Goal: Find specific page/section: Find specific page/section

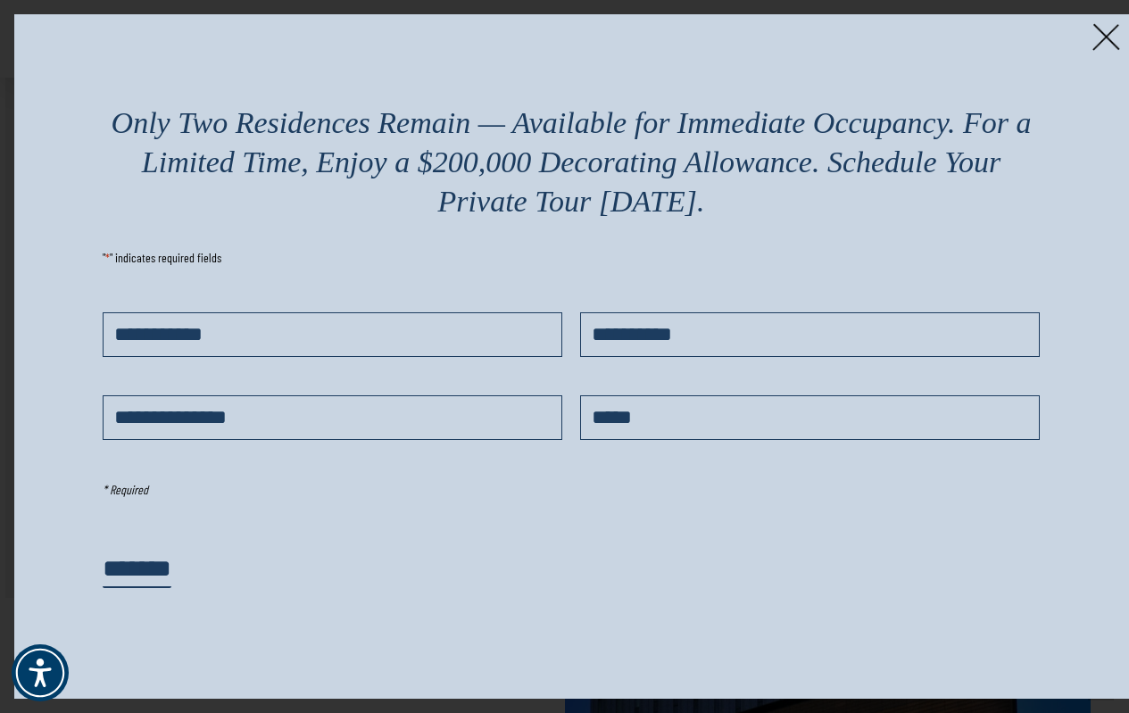
scroll to position [1731, 0]
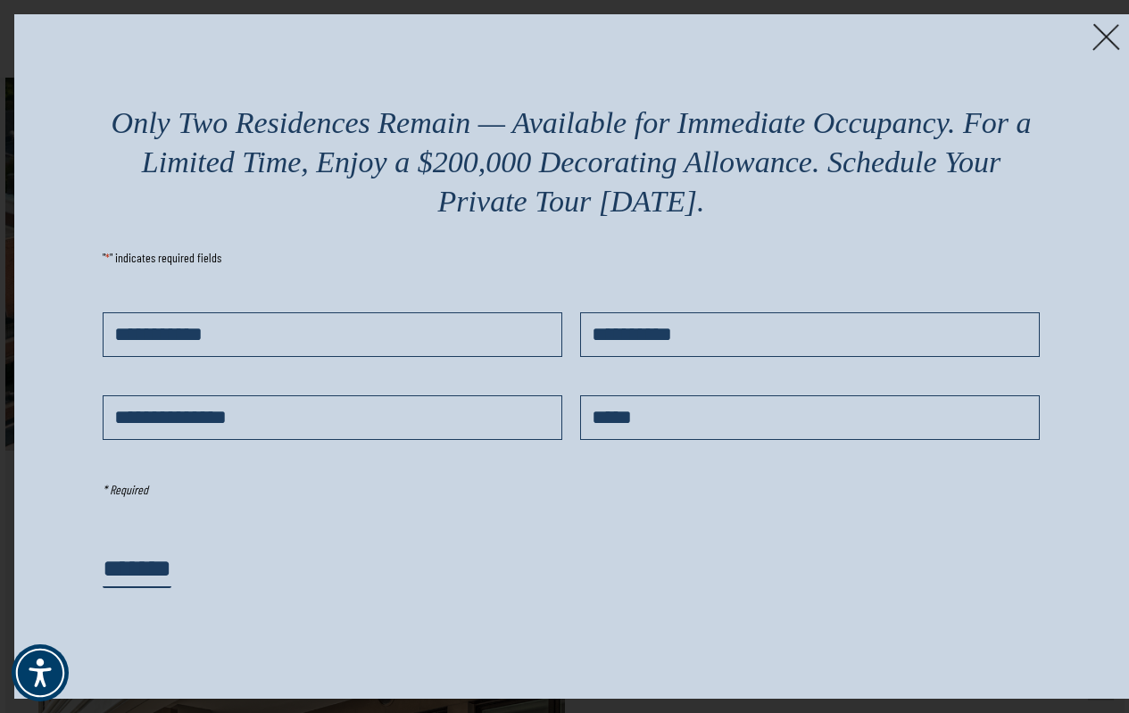
click at [1102, 35] on img at bounding box center [1107, 37] width 28 height 28
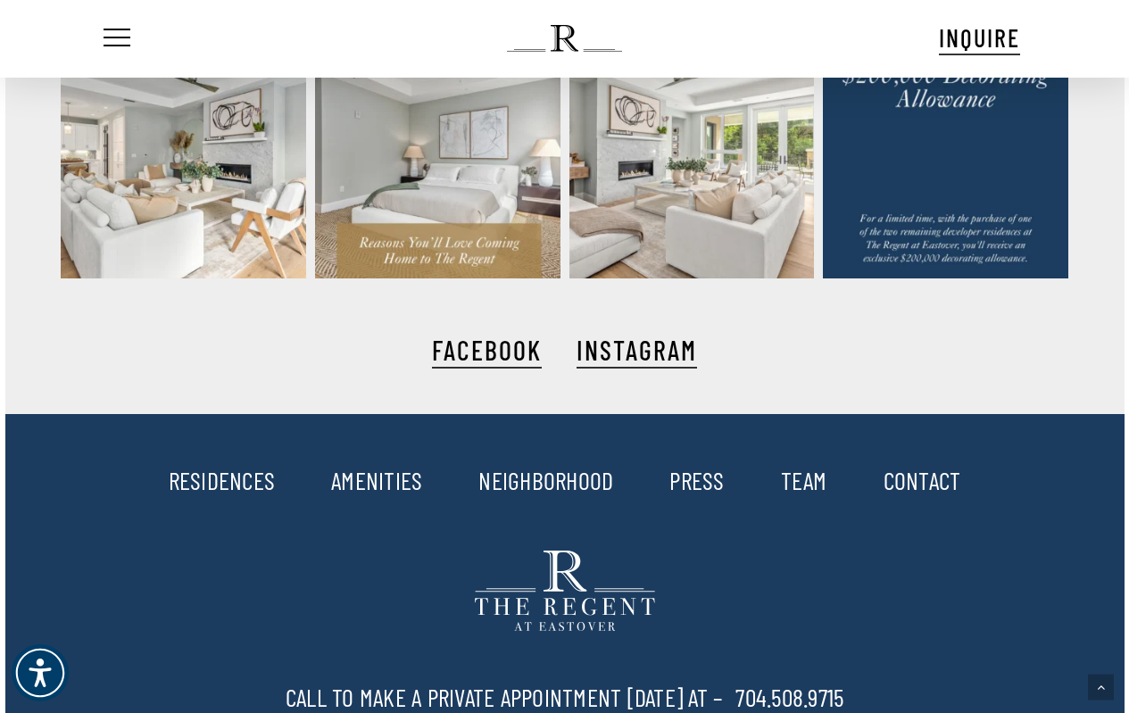
scroll to position [3753, 0]
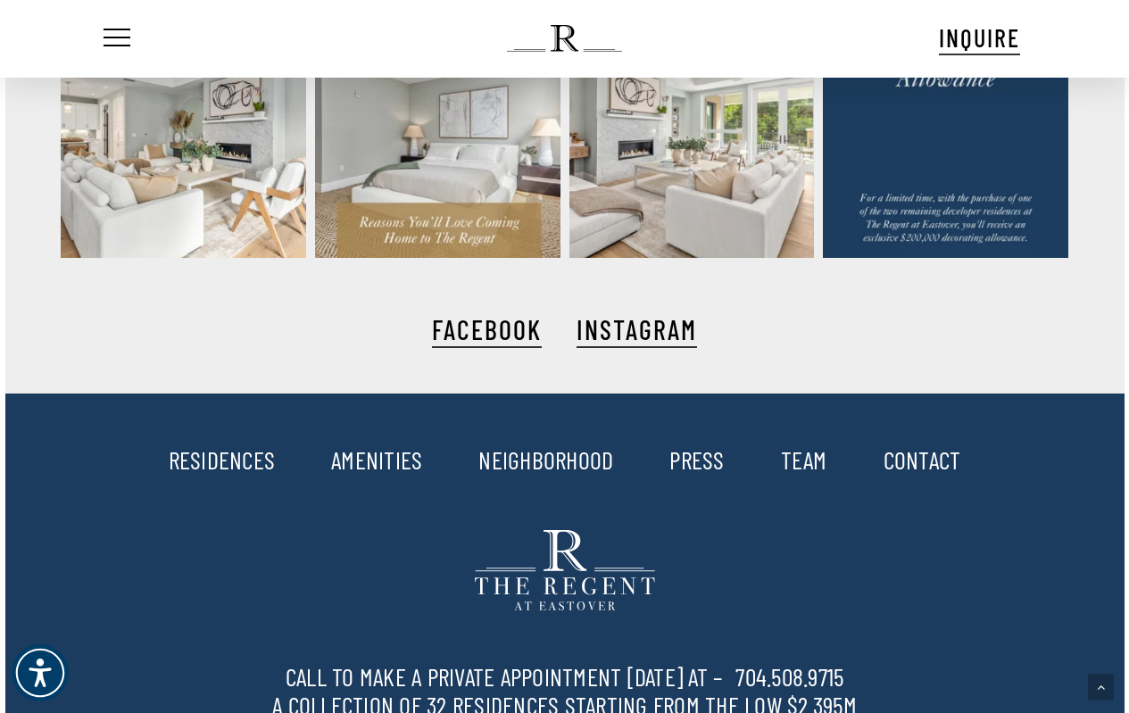
click at [218, 456] on link "RESIDENCES" at bounding box center [222, 460] width 107 height 30
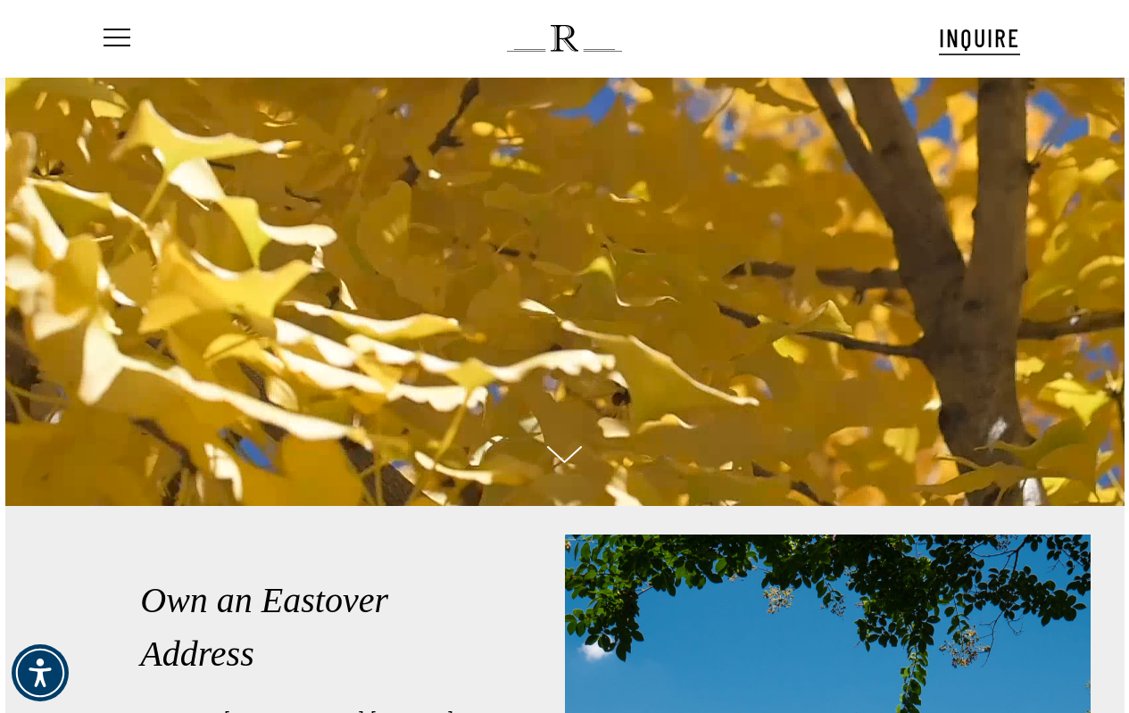
scroll to position [0, 0]
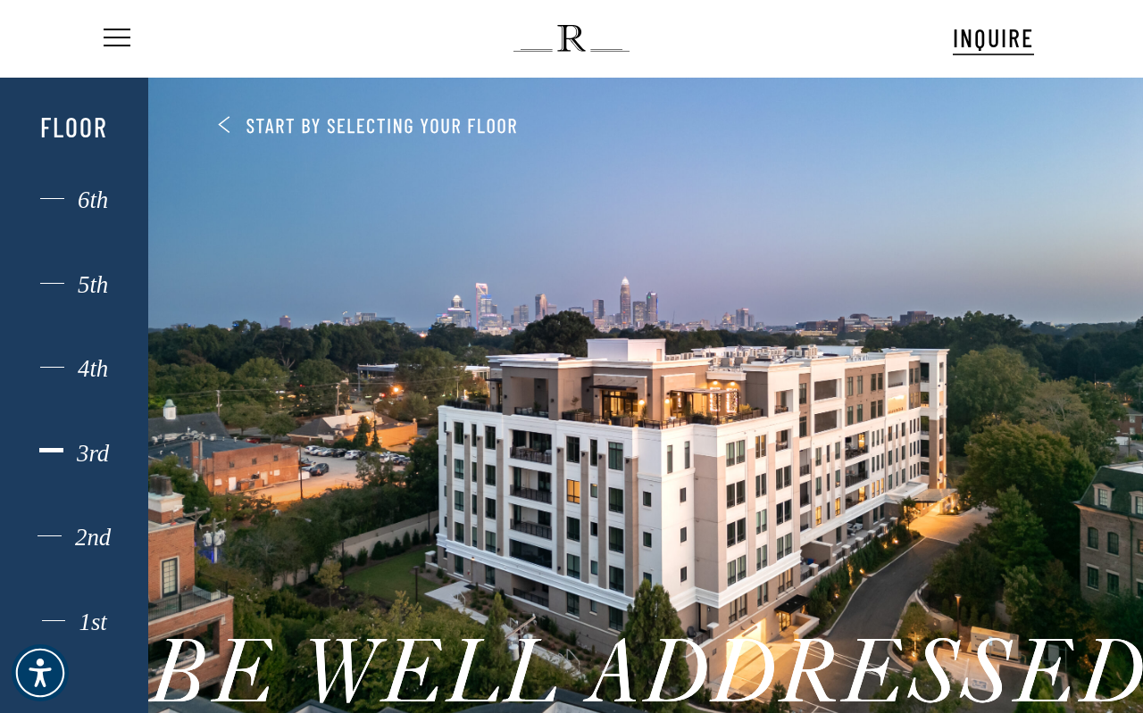
click at [82, 442] on div "3rd" at bounding box center [74, 453] width 103 height 23
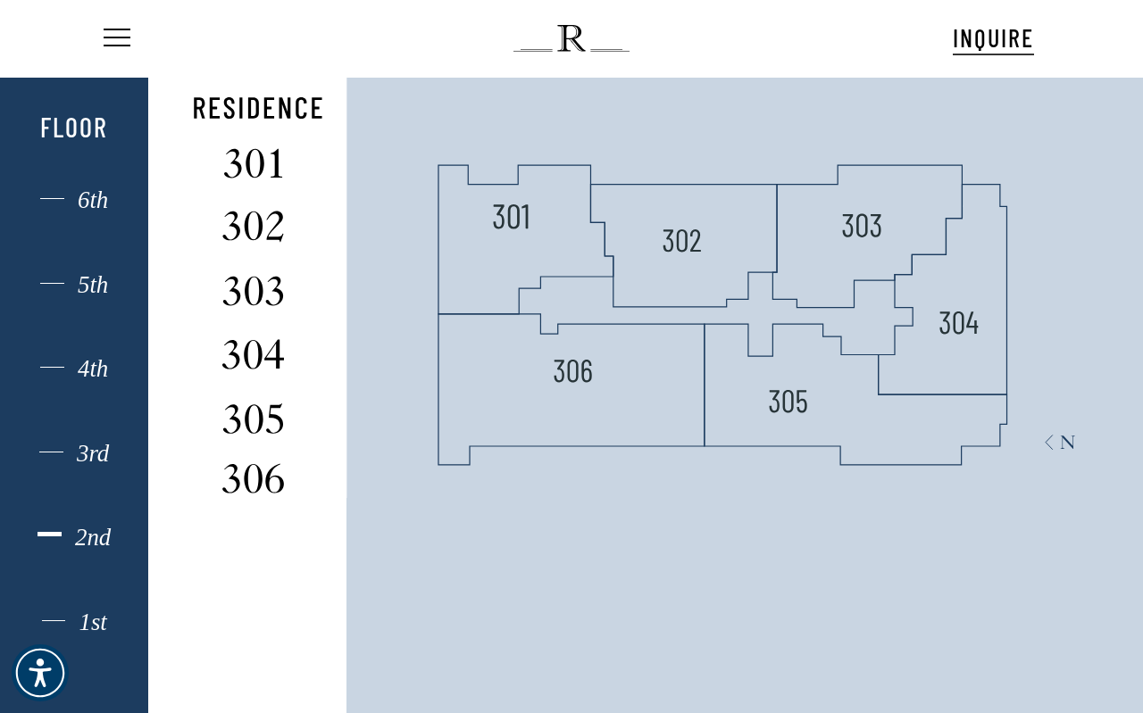
click at [60, 533] on div "2nd" at bounding box center [74, 537] width 103 height 23
click at [54, 357] on div "4th" at bounding box center [74, 368] width 103 height 23
click at [54, 278] on div "5th" at bounding box center [74, 284] width 103 height 23
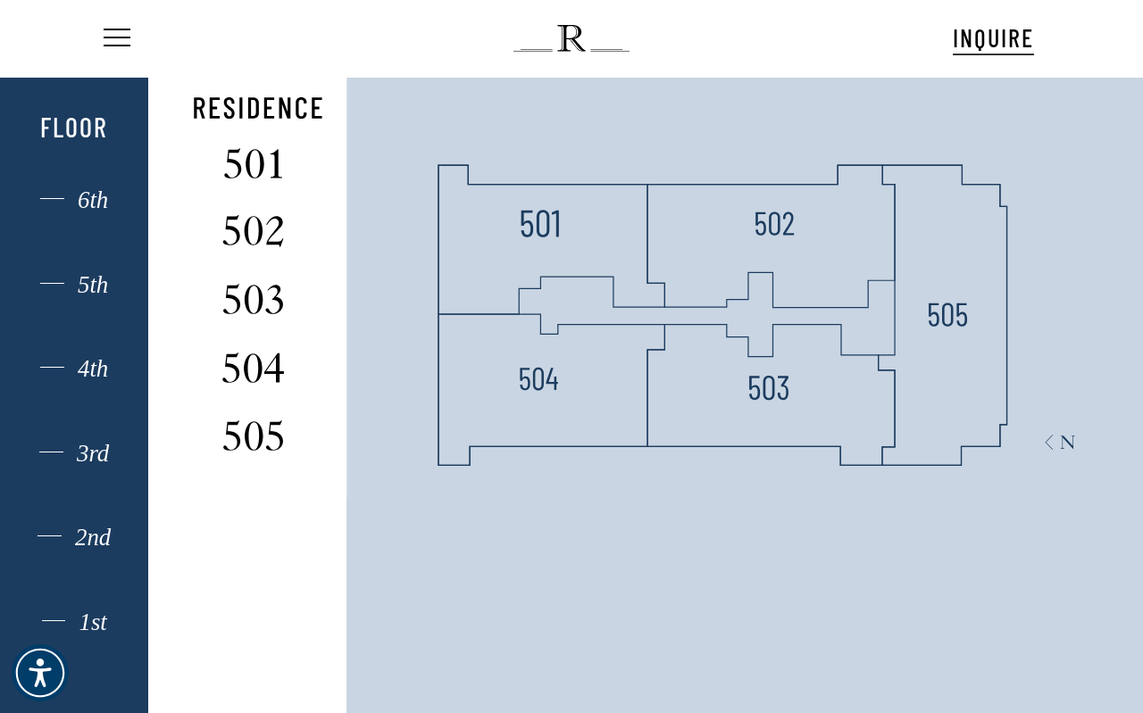
click at [37, 183] on div "1st 2nd 3rd 4th 5th 6th Floor" at bounding box center [74, 428] width 103 height 649
click at [42, 180] on div "1st 2nd 3rd 4th 5th 6th Floor" at bounding box center [74, 428] width 103 height 649
click at [76, 192] on div "6th" at bounding box center [74, 199] width 103 height 23
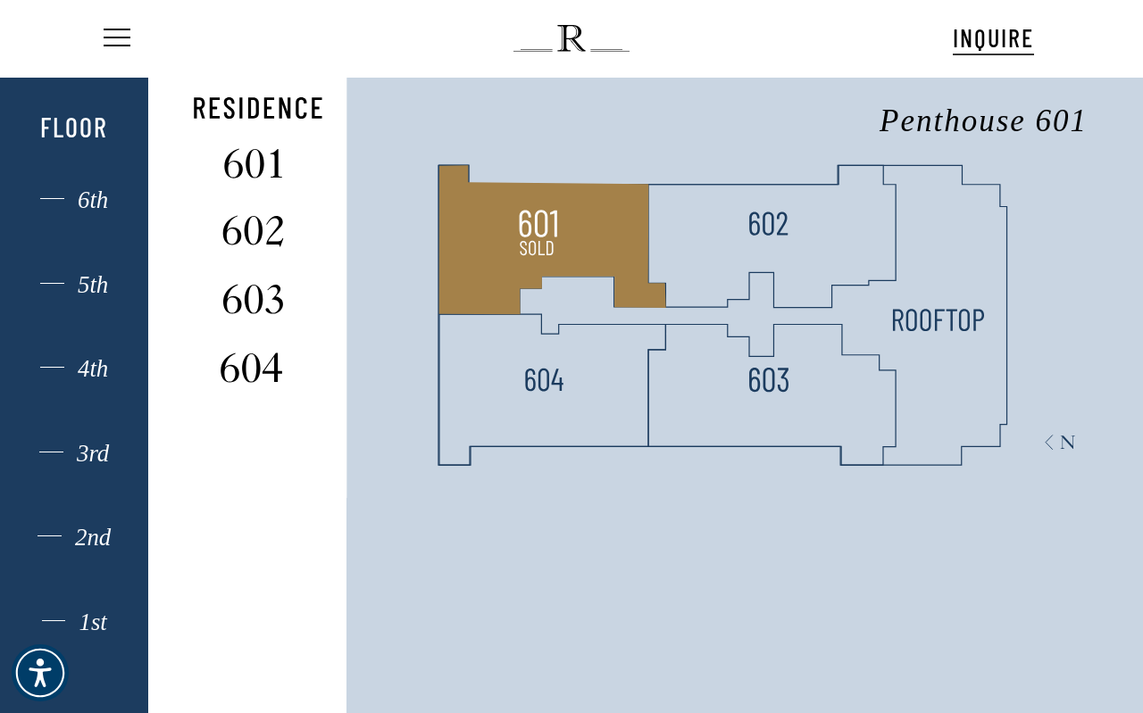
click at [596, 257] on polygon at bounding box center [552, 240] width 227 height 149
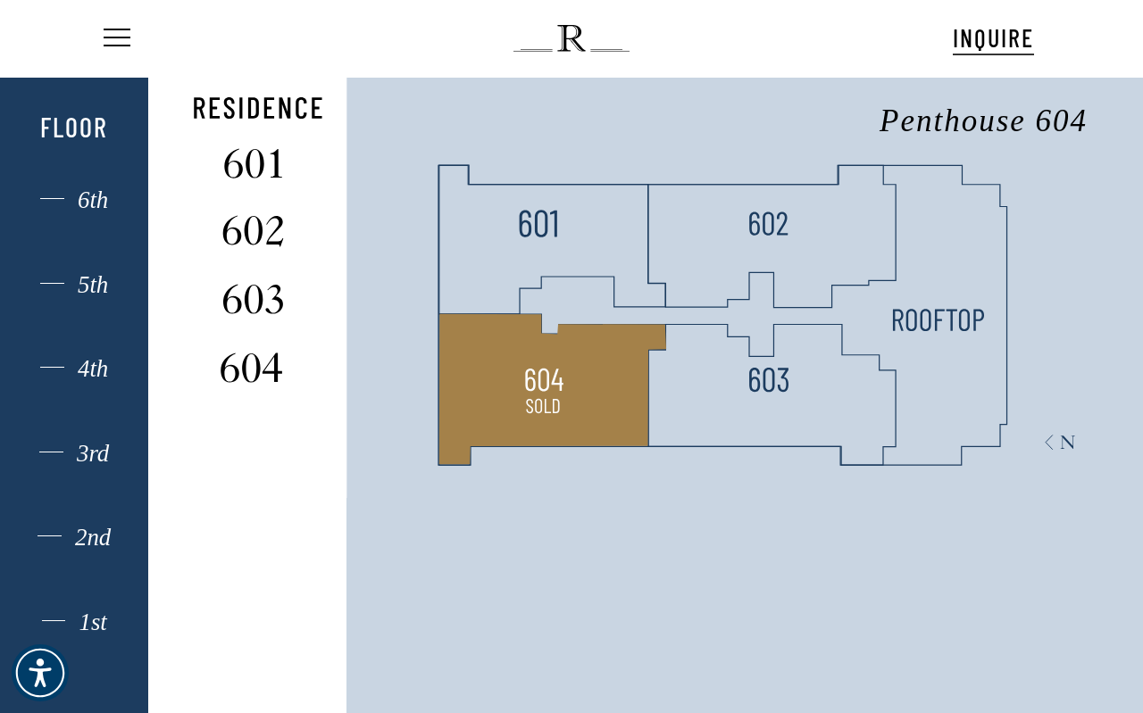
click at [594, 361] on polygon at bounding box center [552, 389] width 227 height 151
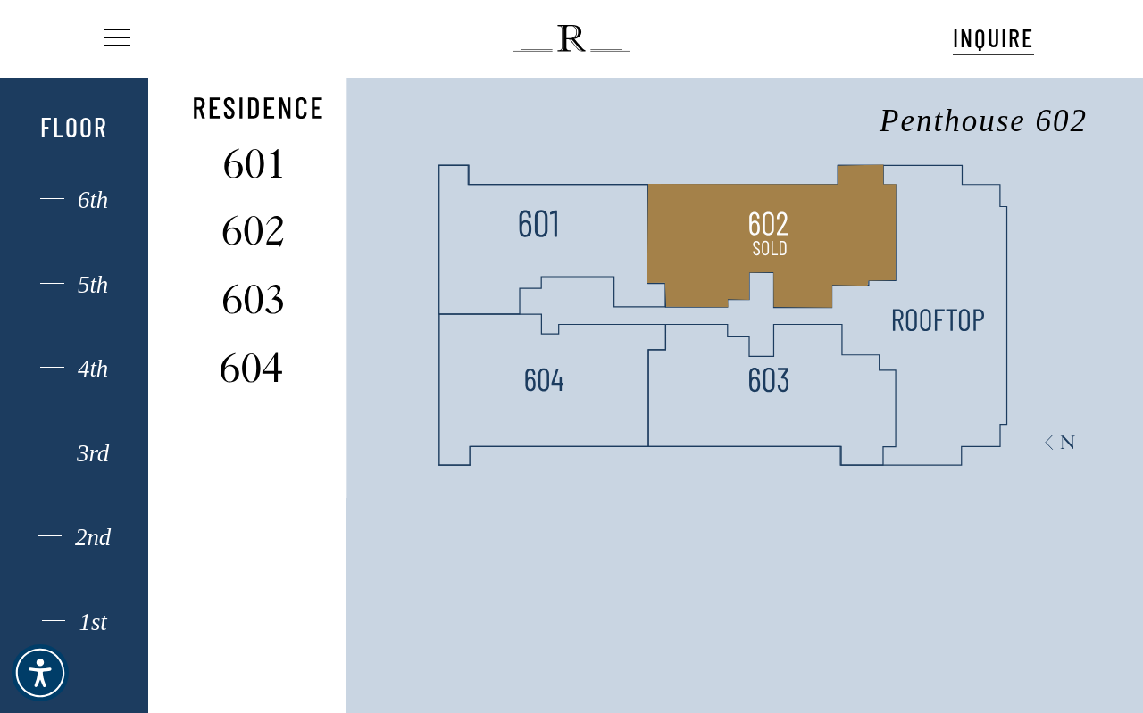
click at [737, 251] on polygon at bounding box center [771, 236] width 249 height 143
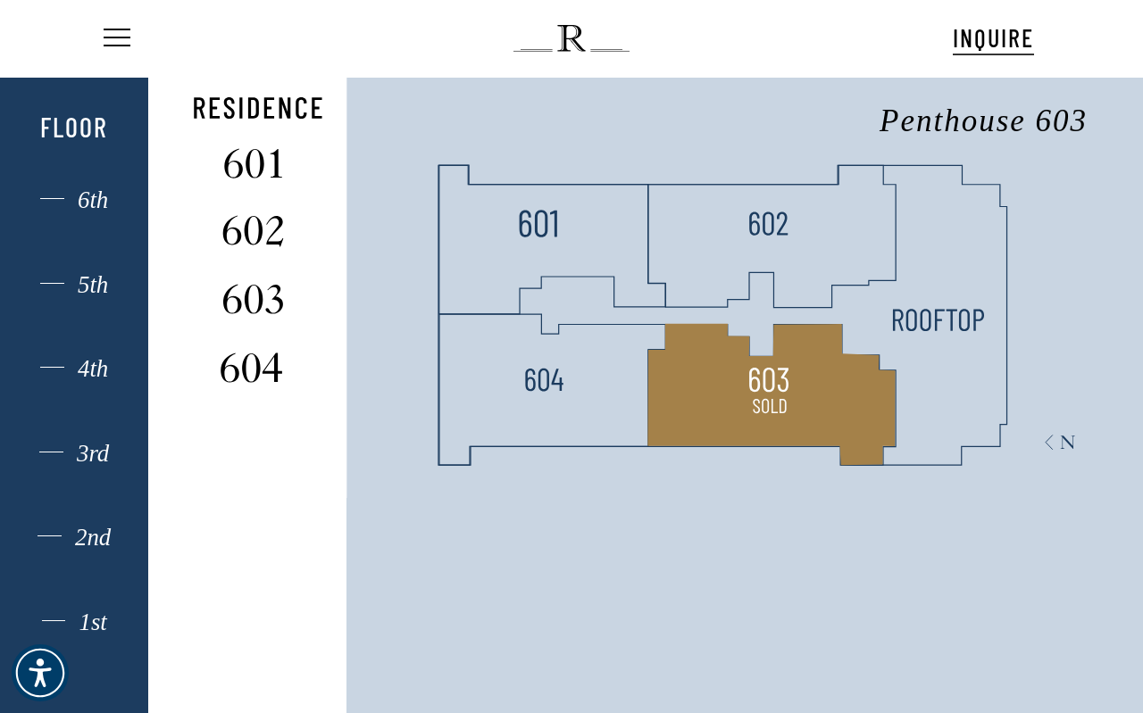
drag, startPoint x: 740, startPoint y: 352, endPoint x: 817, endPoint y: 352, distance: 76.8
click at [741, 352] on polygon at bounding box center [771, 394] width 247 height 141
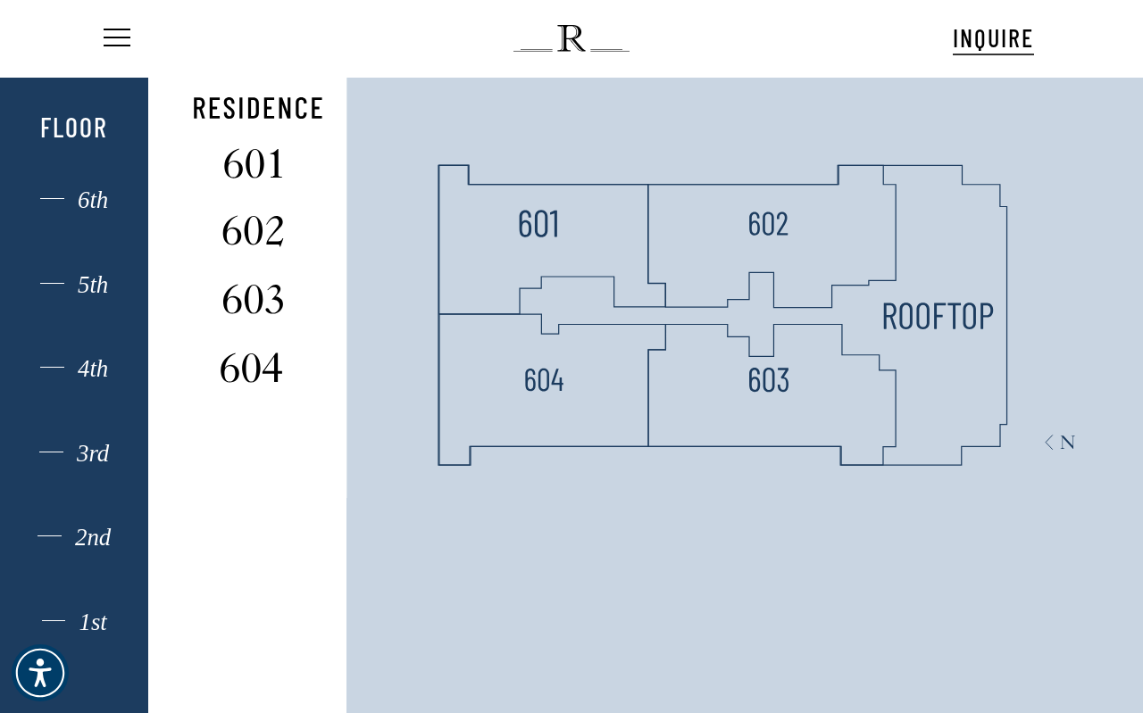
click at [952, 335] on img at bounding box center [938, 316] width 112 height 47
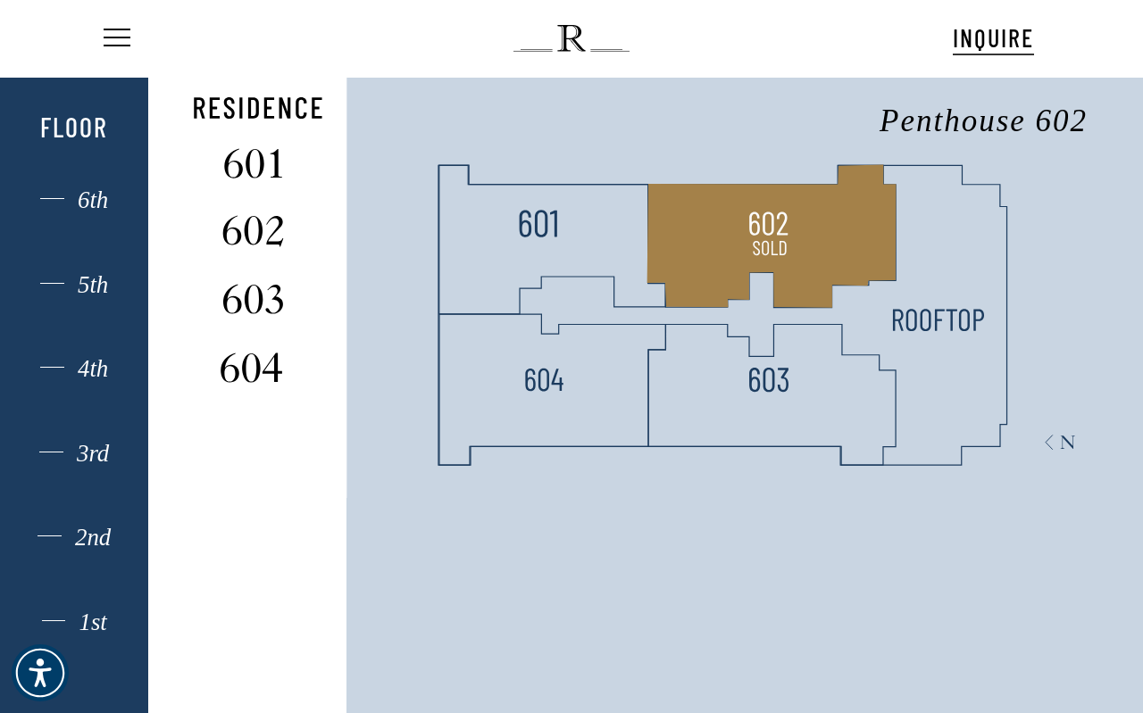
click at [716, 195] on polygon at bounding box center [771, 236] width 249 height 143
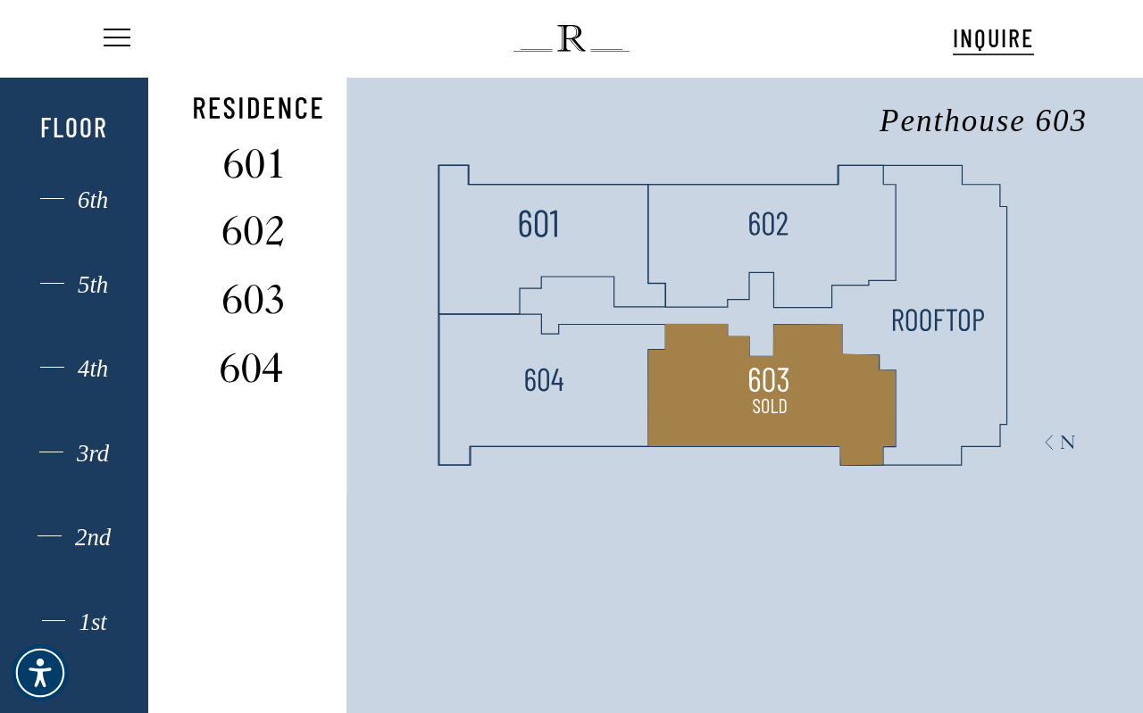
click at [712, 351] on polygon at bounding box center [771, 394] width 247 height 141
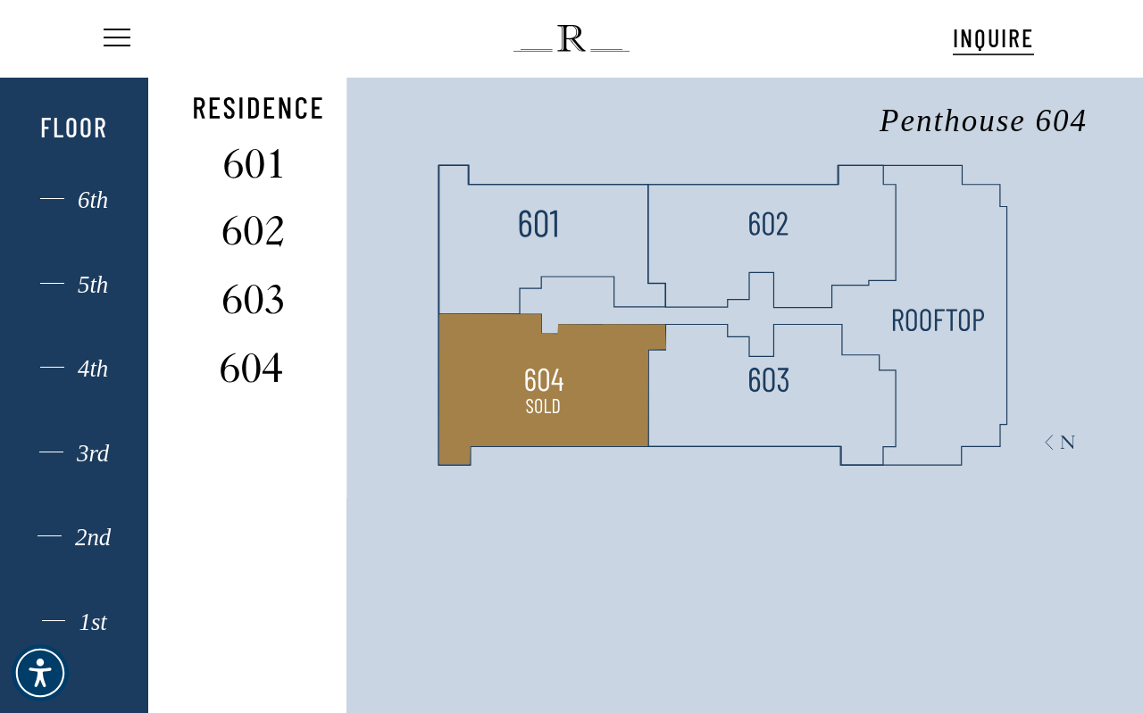
click at [539, 352] on polygon at bounding box center [552, 389] width 227 height 151
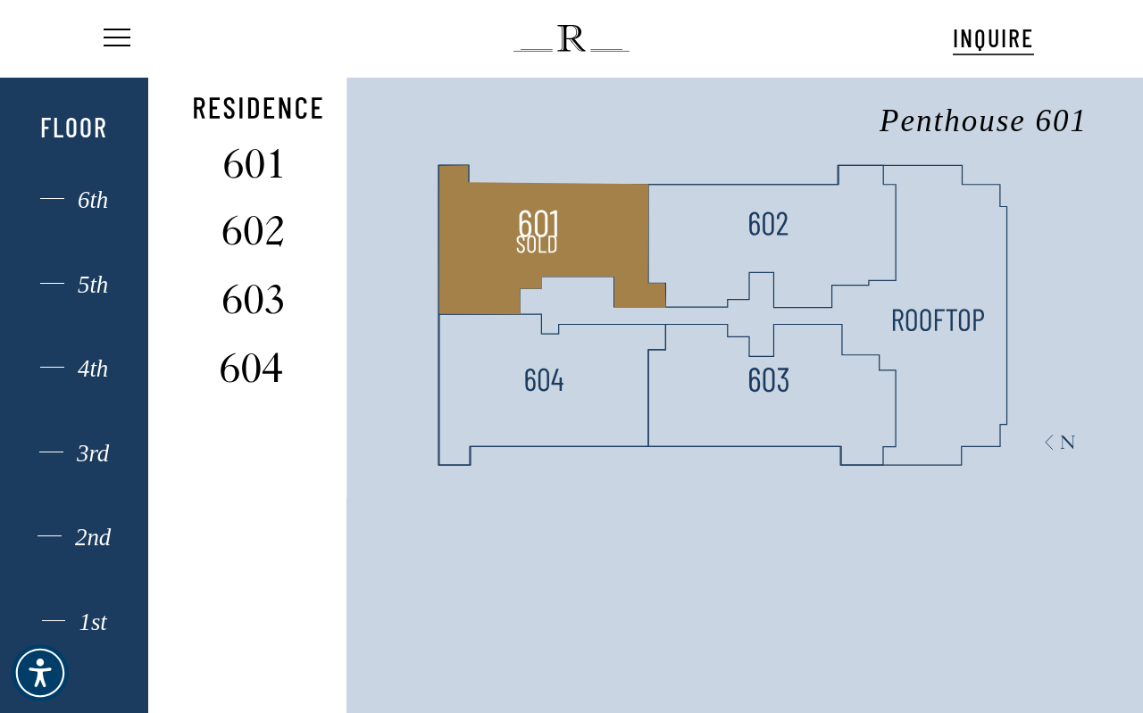
click at [531, 241] on img at bounding box center [535, 244] width 47 height 47
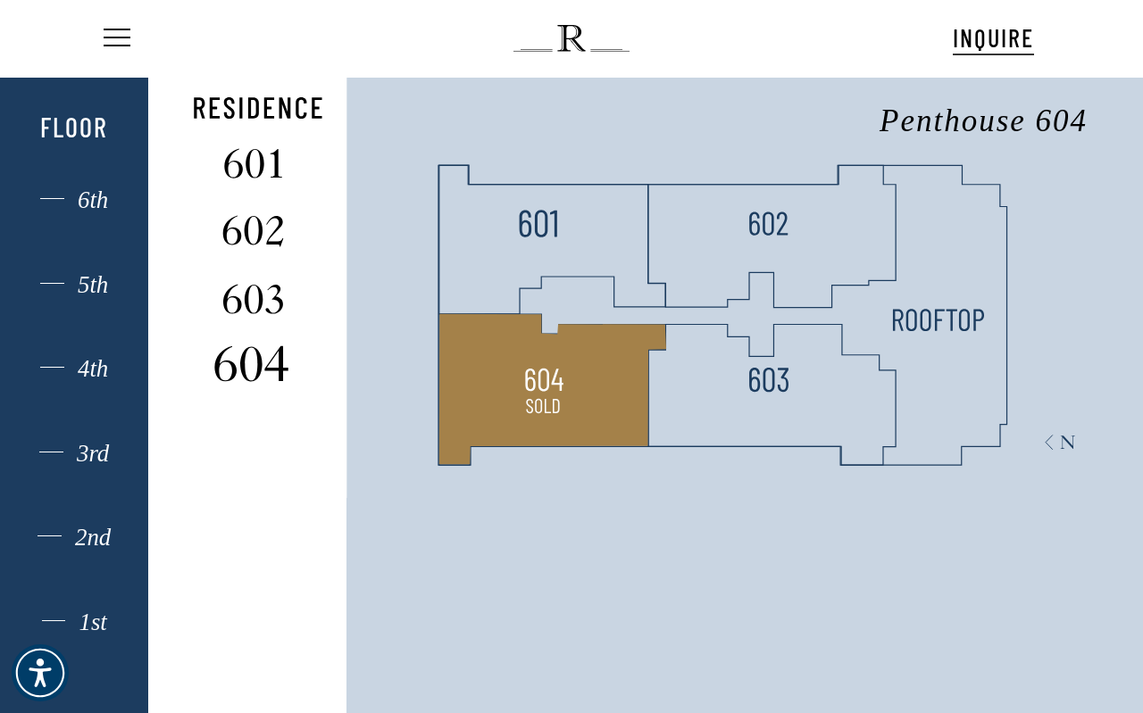
click at [263, 373] on img at bounding box center [251, 363] width 119 height 47
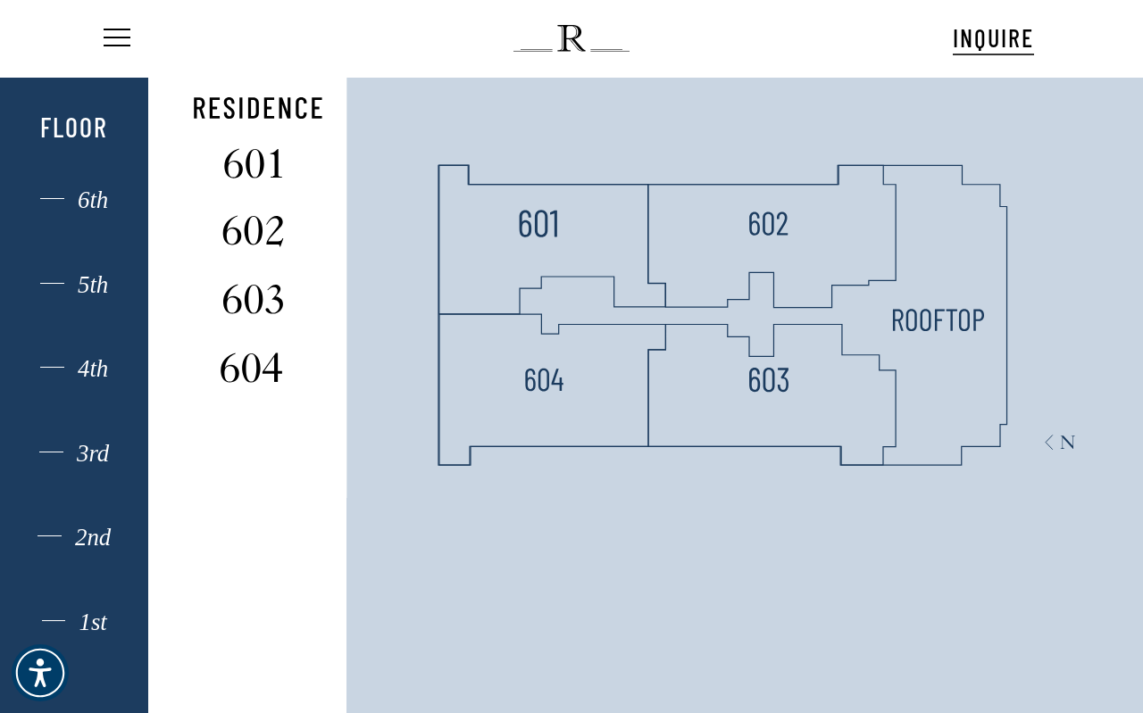
drag, startPoint x: 537, startPoint y: 274, endPoint x: 572, endPoint y: 270, distance: 36.0
click at [537, 274] on polygon at bounding box center [552, 240] width 227 height 149
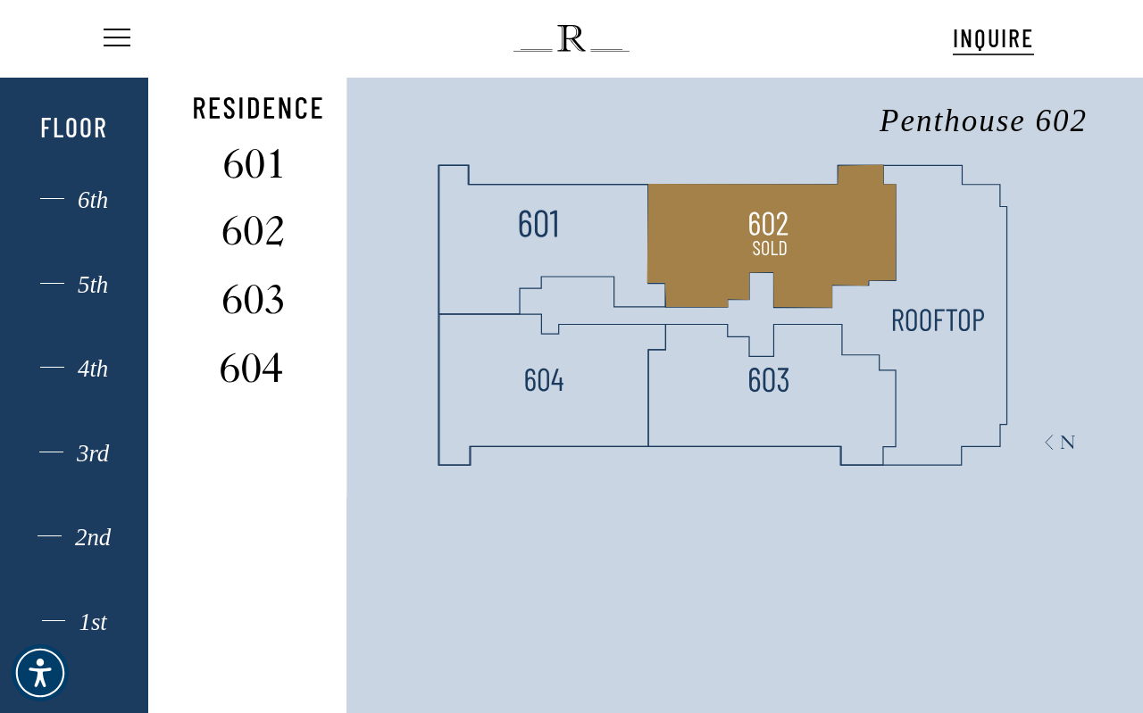
click at [771, 269] on polygon at bounding box center [771, 236] width 249 height 143
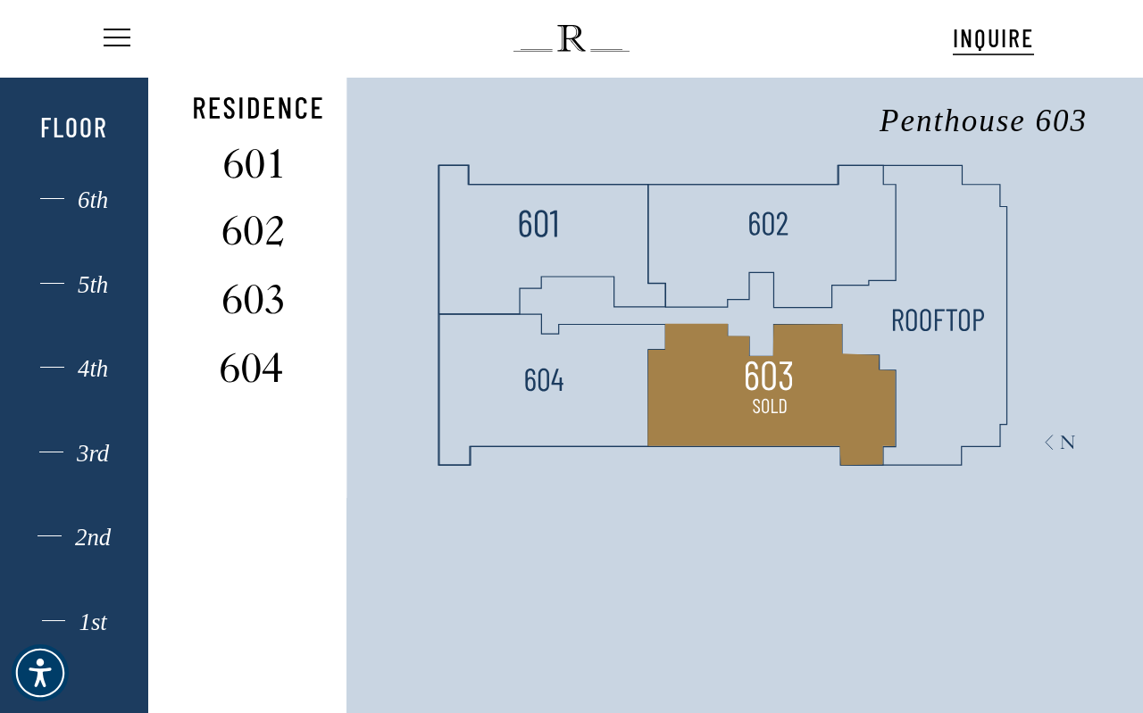
click at [766, 376] on img at bounding box center [769, 376] width 47 height 47
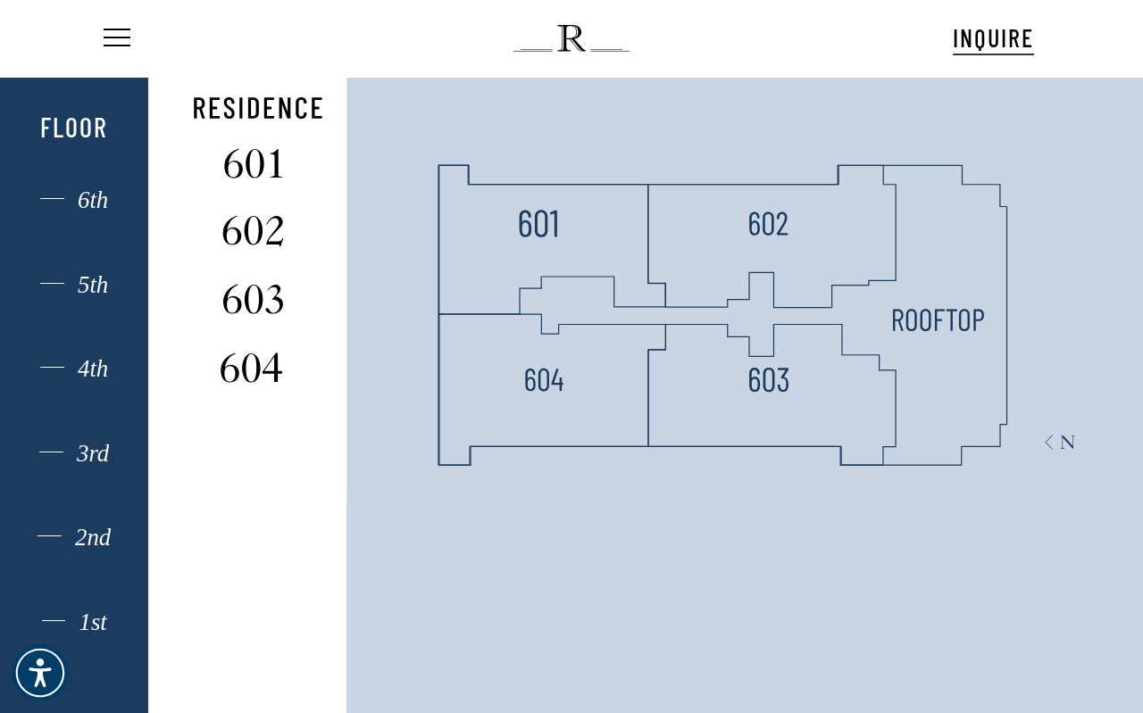
click at [914, 362] on polygon at bounding box center [884, 277] width 110 height 258
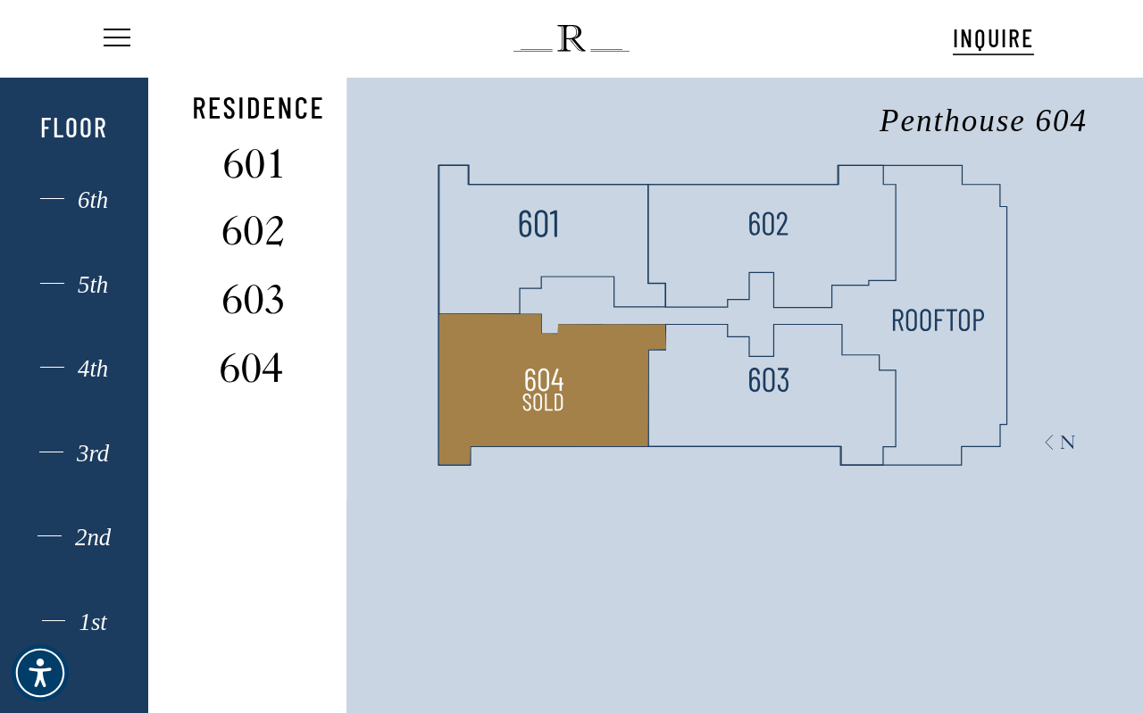
click at [523, 391] on img at bounding box center [543, 402] width 47 height 47
